Goal: Information Seeking & Learning: Learn about a topic

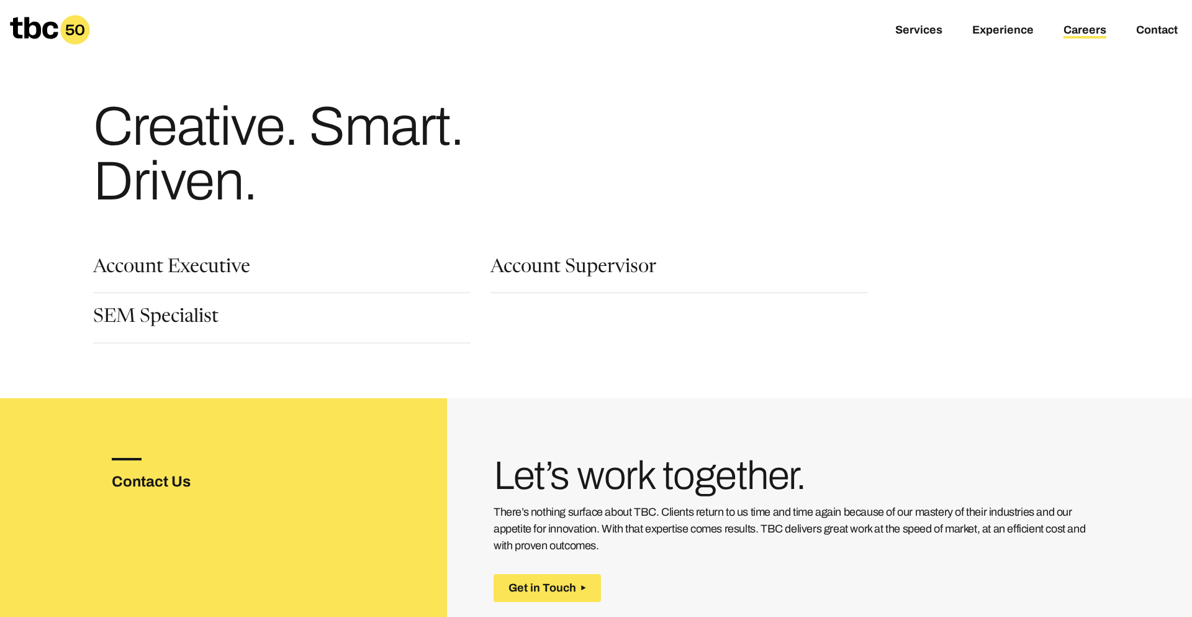
click at [884, 24] on div "Services Experience Careers Contact" at bounding box center [794, 29] width 795 height 11
click at [903, 24] on link "Services" at bounding box center [918, 31] width 47 height 15
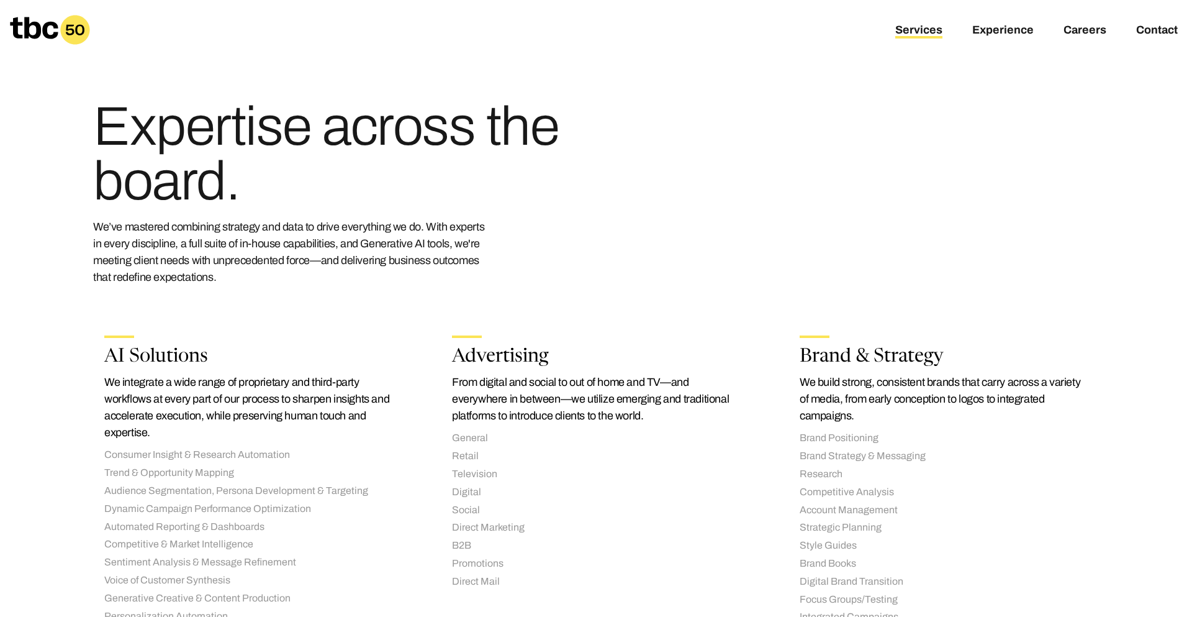
drag, startPoint x: 253, startPoint y: 194, endPoint x: 107, endPoint y: 137, distance: 156.1
click at [107, 137] on h1 "Expertise across the board." at bounding box center [331, 153] width 477 height 109
copy h1 "Expertise across the board."
click at [212, 282] on p "We’ve mastered combining strategy and data to drive everything we do. With expe…" at bounding box center [291, 252] width 397 height 67
drag, startPoint x: 220, startPoint y: 276, endPoint x: 57, endPoint y: 224, distance: 172.0
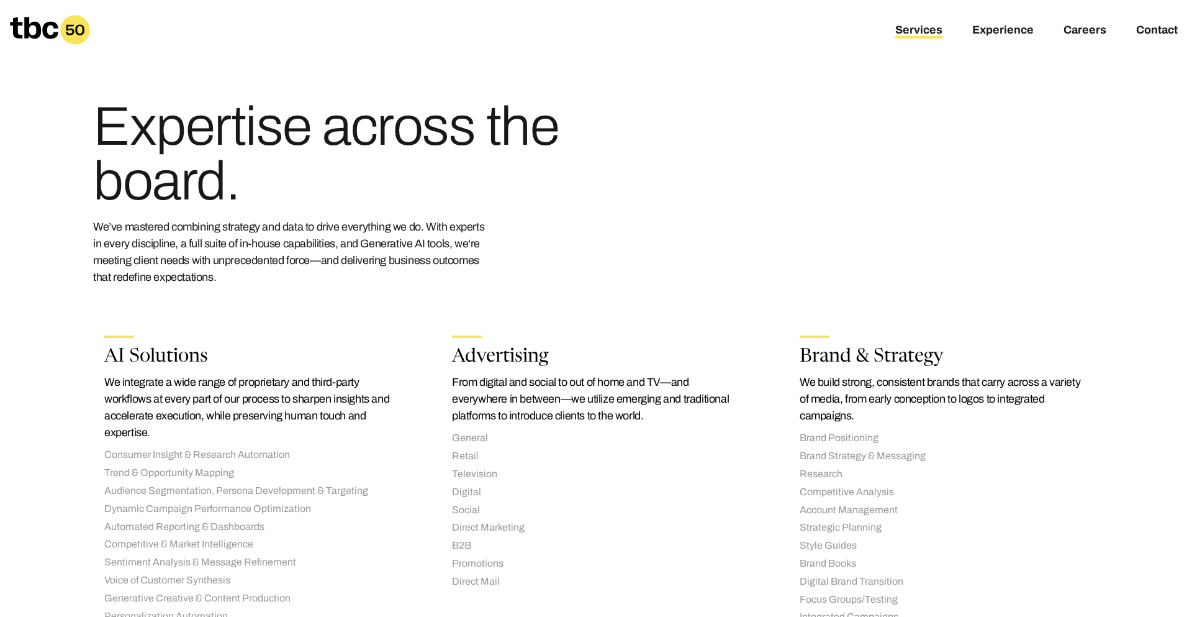
click at [57, 224] on div "Expertise across the board. We’ve mastered combining strategy and data to drive…" at bounding box center [596, 152] width 1192 height 305
copy p "We’ve mastered combining strategy and data to drive everything we do. With expe…"
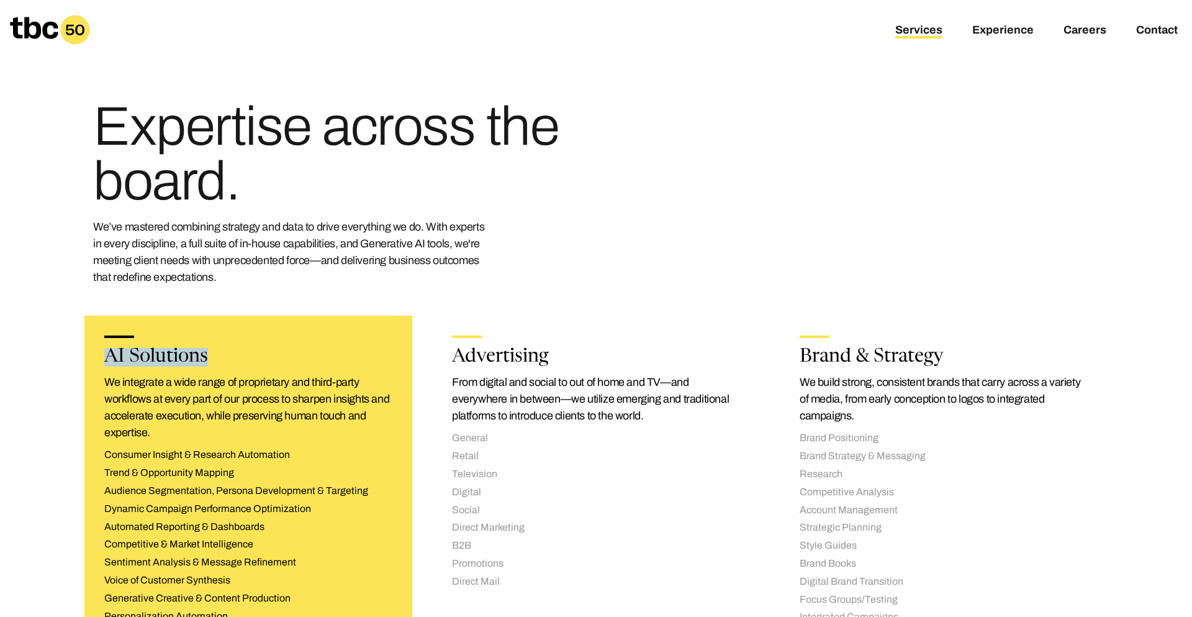
drag, startPoint x: 202, startPoint y: 360, endPoint x: 106, endPoint y: 359, distance: 96.3
click at [106, 359] on h2 "AI Solutions" at bounding box center [248, 357] width 288 height 19
copy h2 "AI Solutions"
drag, startPoint x: 165, startPoint y: 427, endPoint x: 104, endPoint y: 385, distance: 74.6
click at [104, 385] on p "We integrate a wide range of proprietary and third-party workflows at every par…" at bounding box center [248, 407] width 288 height 67
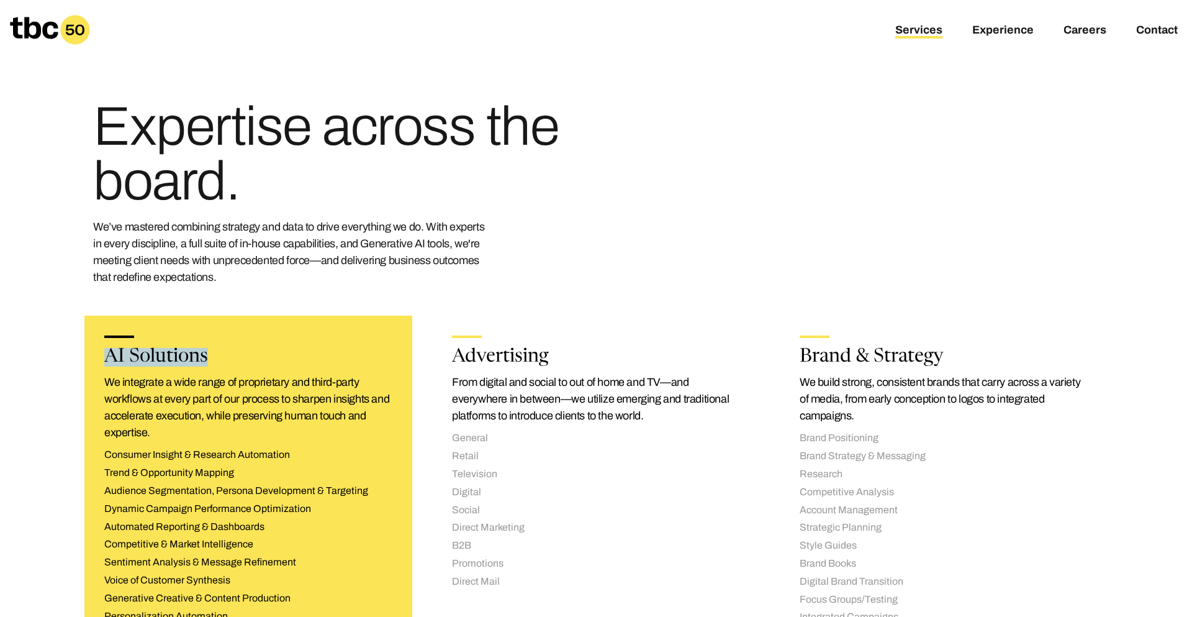
copy p "We integrate a wide range of proprietary and third-party workflows at every par…"
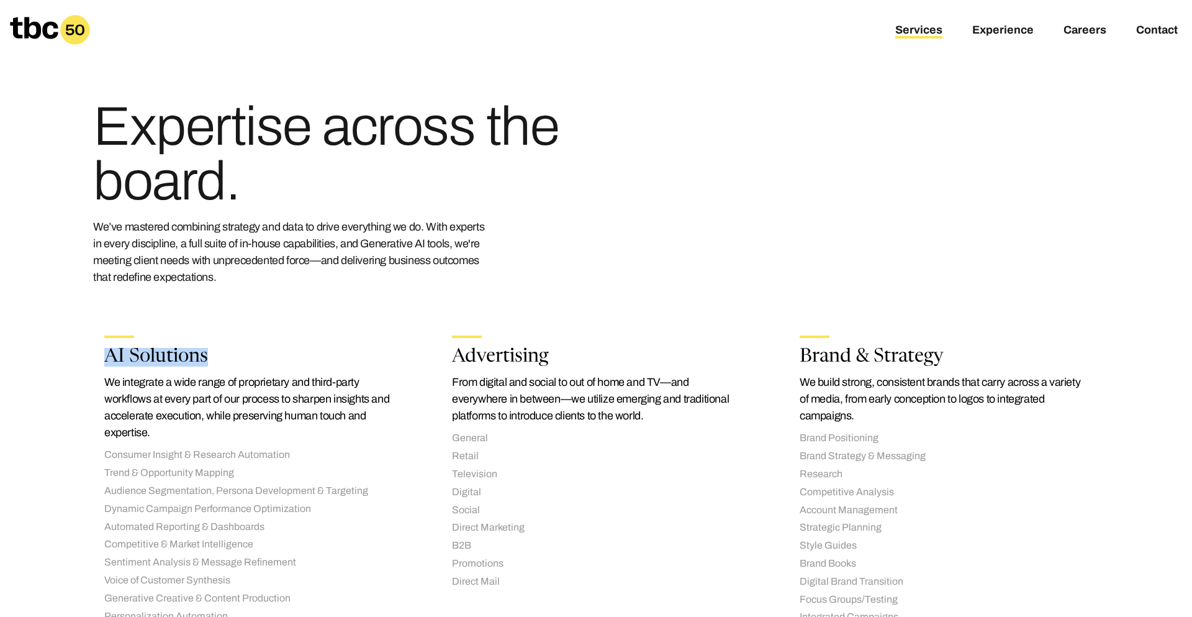
drag, startPoint x: 210, startPoint y: 359, endPoint x: 83, endPoint y: 358, distance: 127.3
click at [83, 358] on div "AI Solutions We integrate a wide range of proprietary and third-party workflows…" at bounding box center [249, 502] width 348 height 395
copy h2 "AI Solutions"
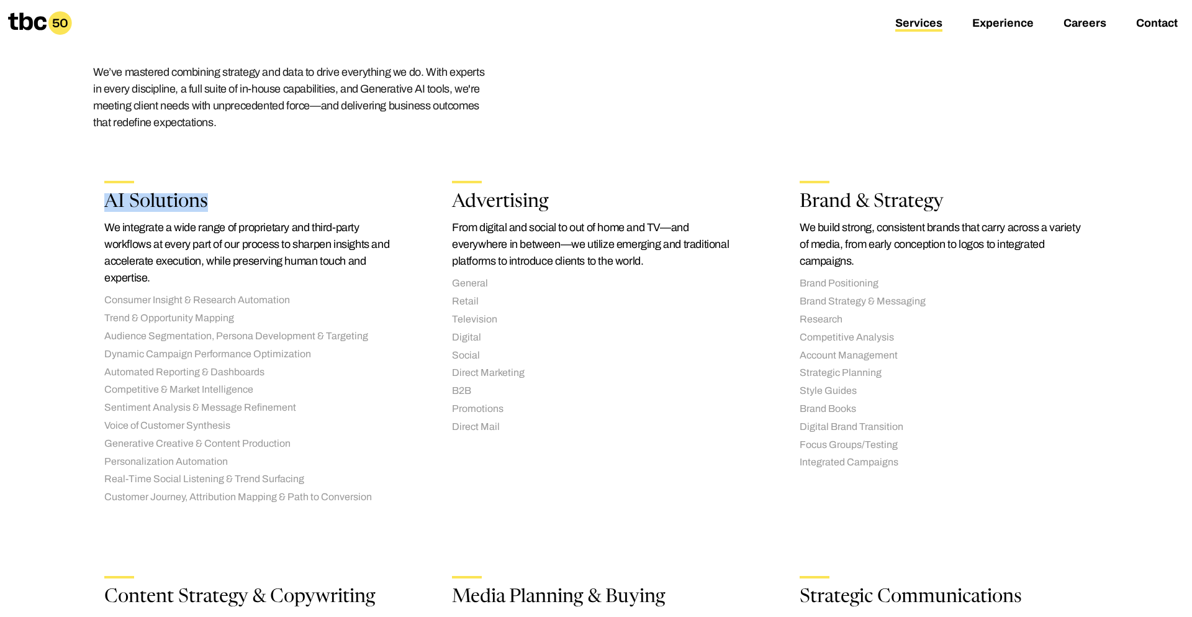
scroll to position [150, 0]
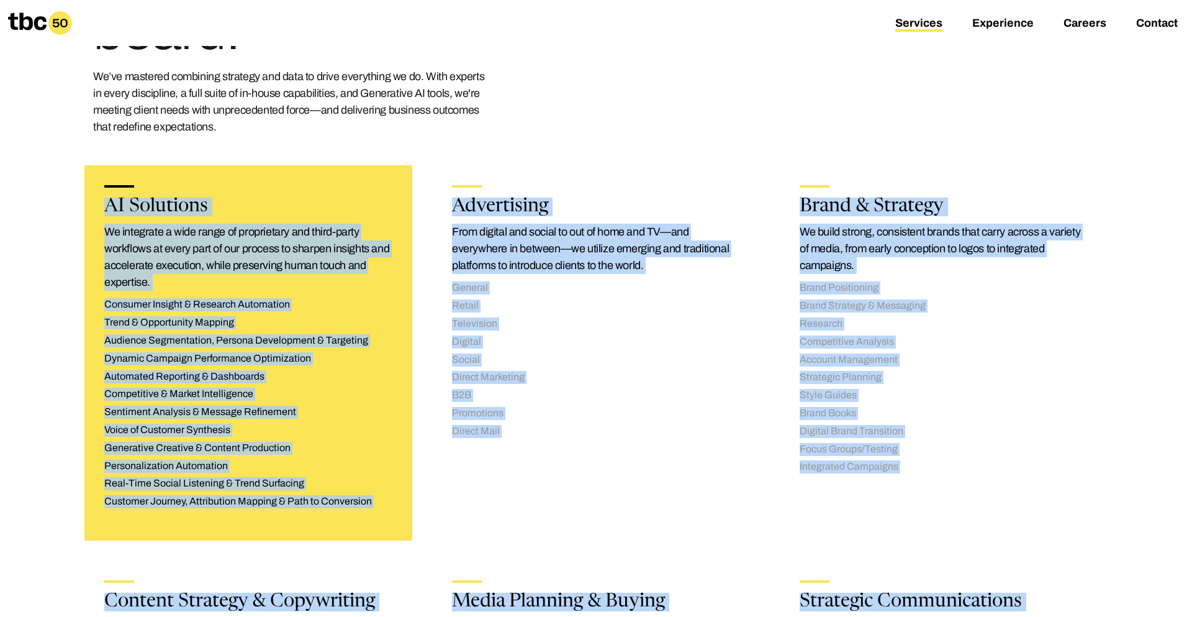
drag, startPoint x: 1005, startPoint y: 567, endPoint x: 97, endPoint y: 202, distance: 978.5
copy div "LO Ipsumdolo Si ametconse a elit seddo ei temporincid utl etdol-magna aliquaeni…"
